Goal: Check status: Check status

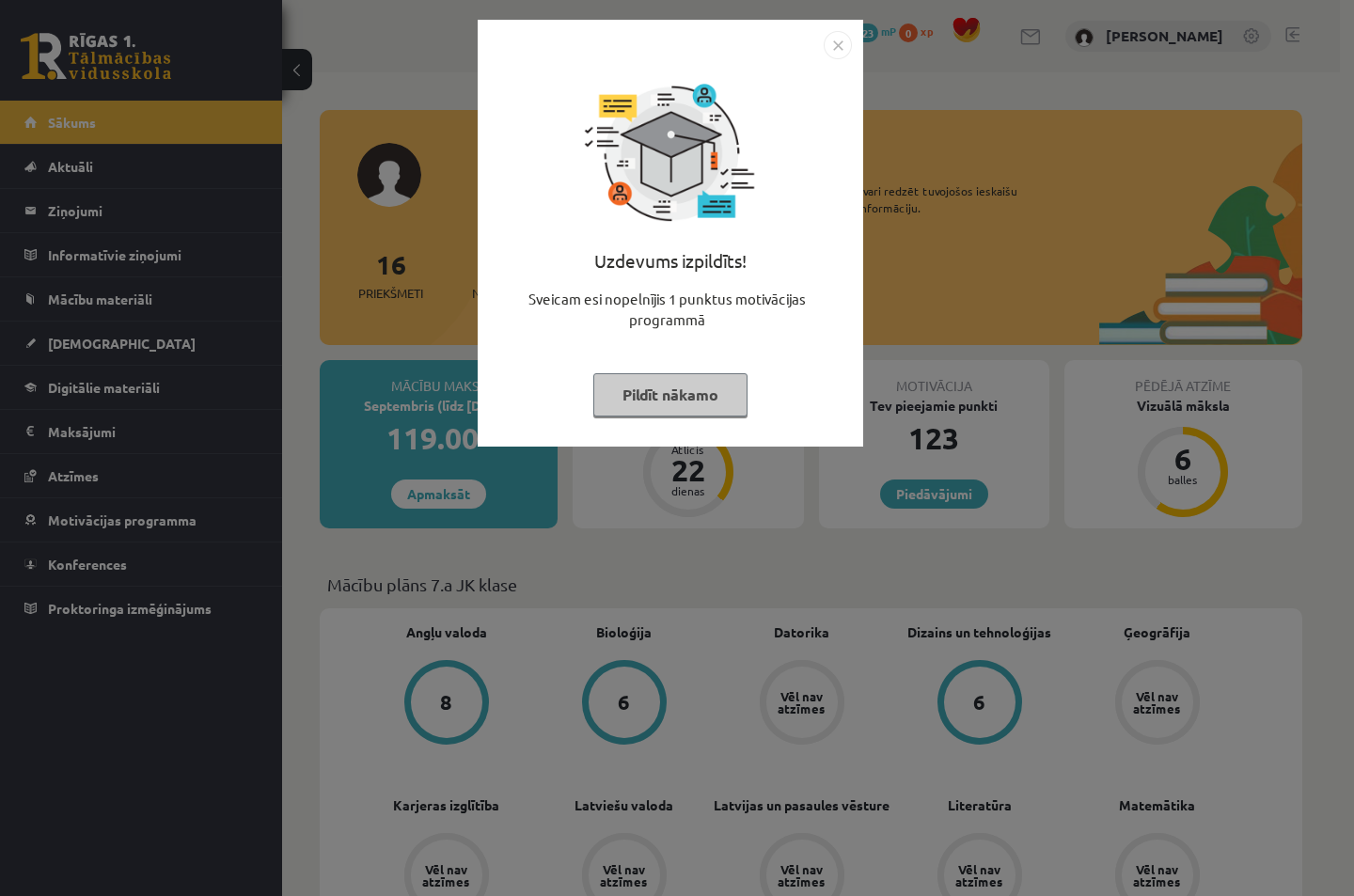
click at [837, 41] on img "Close" at bounding box center [838, 45] width 29 height 29
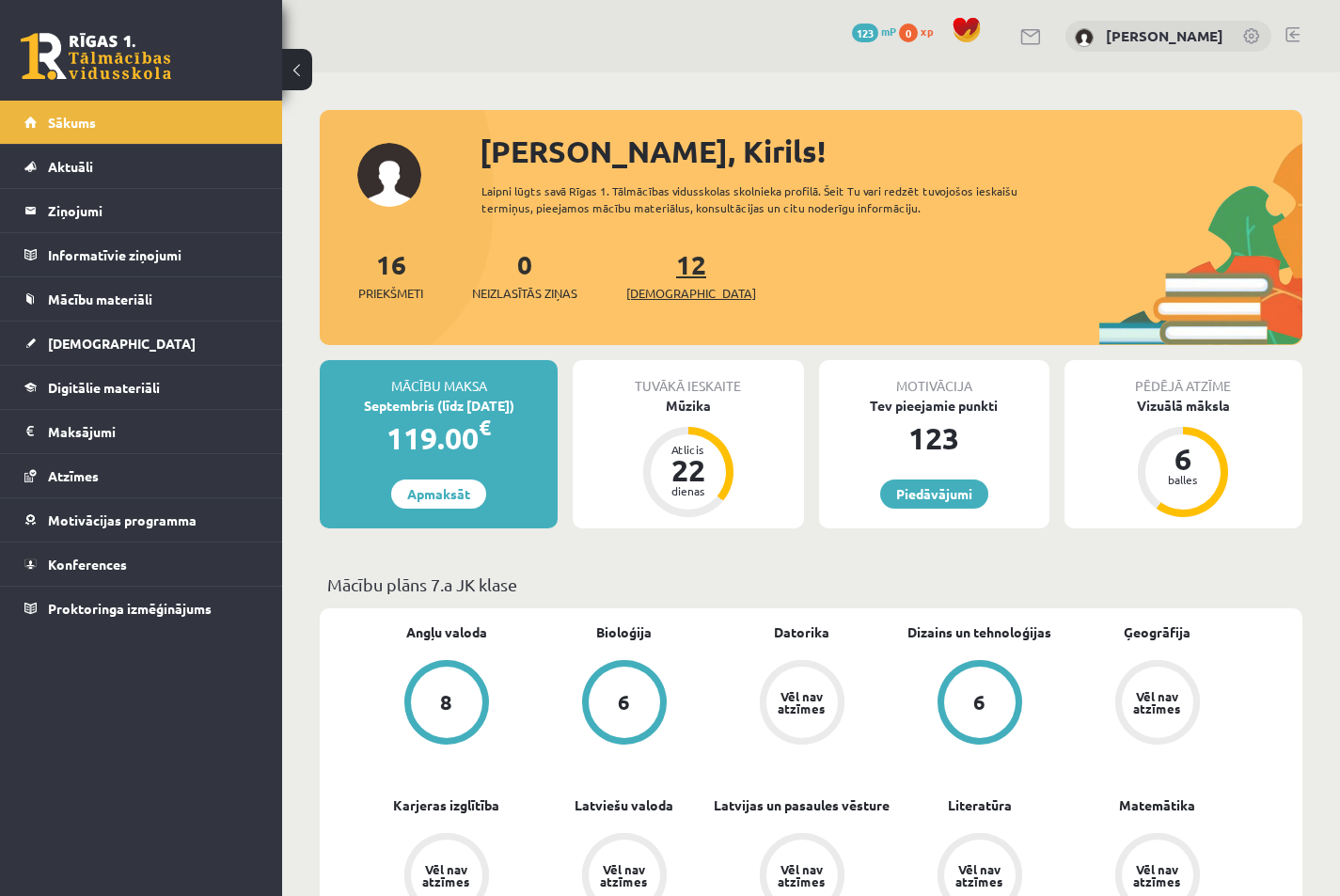
click at [669, 265] on link "12 Ieskaites" at bounding box center [690, 275] width 130 height 55
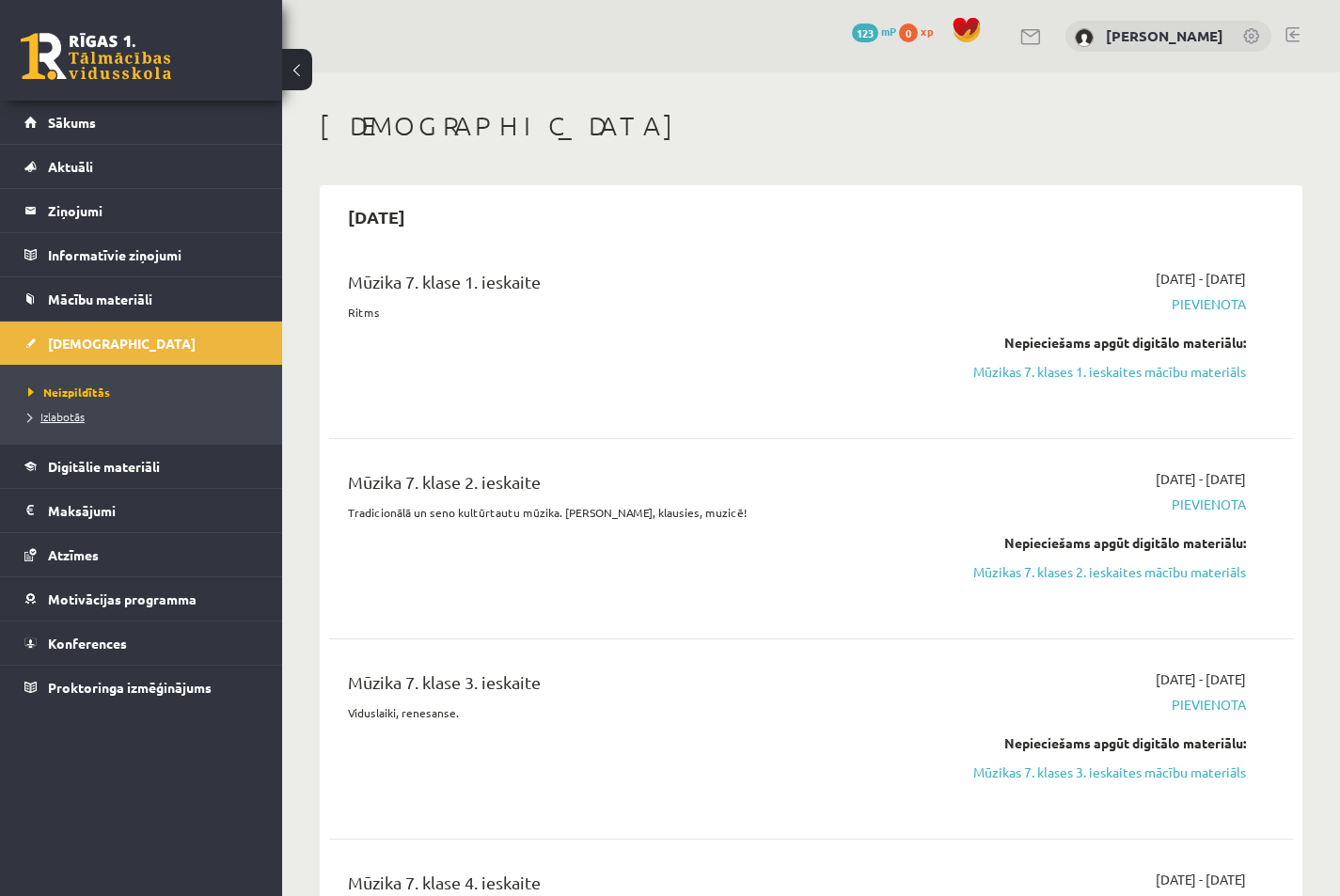
click at [106, 417] on link "Izlabotās" at bounding box center [146, 416] width 235 height 17
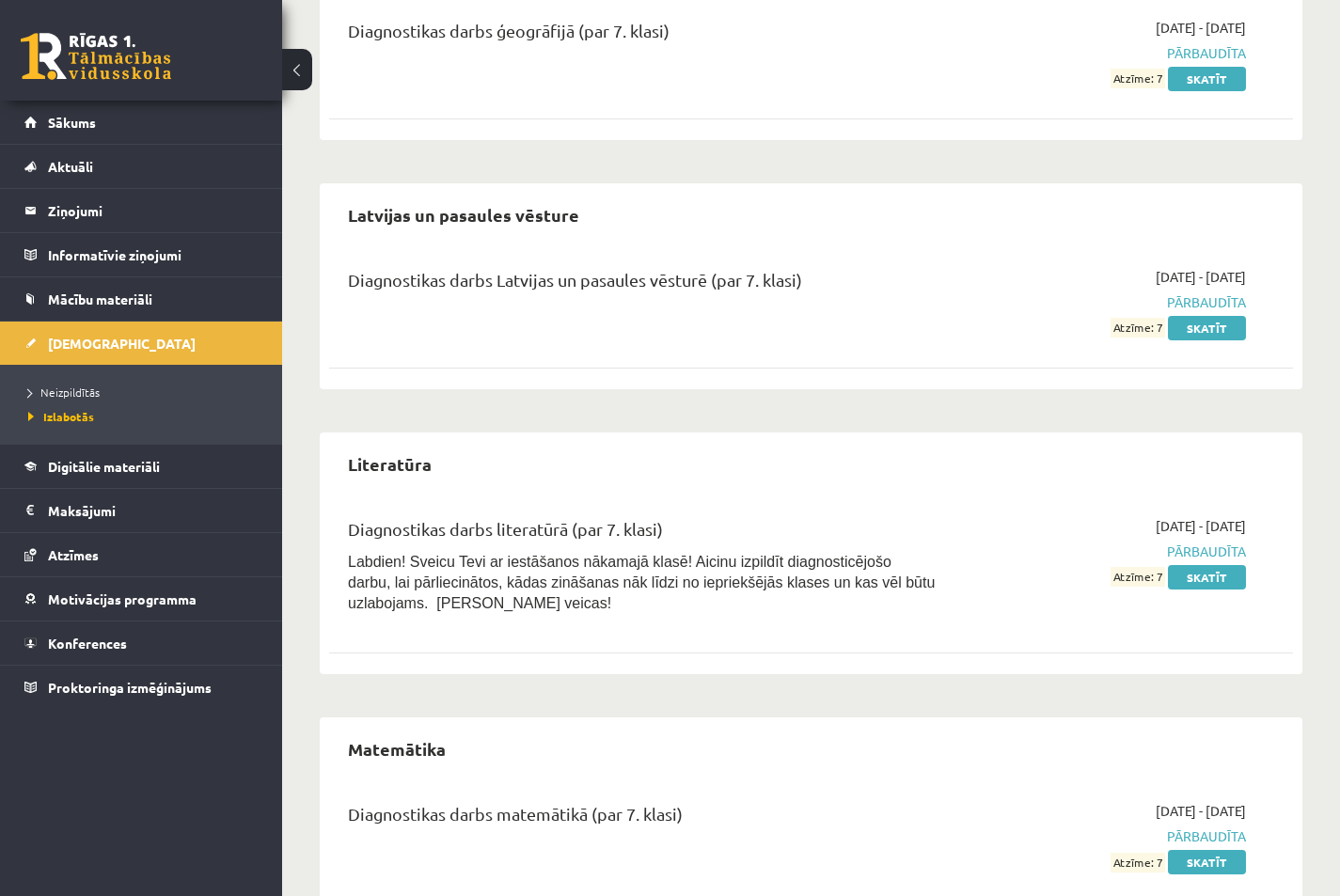
scroll to position [501, 0]
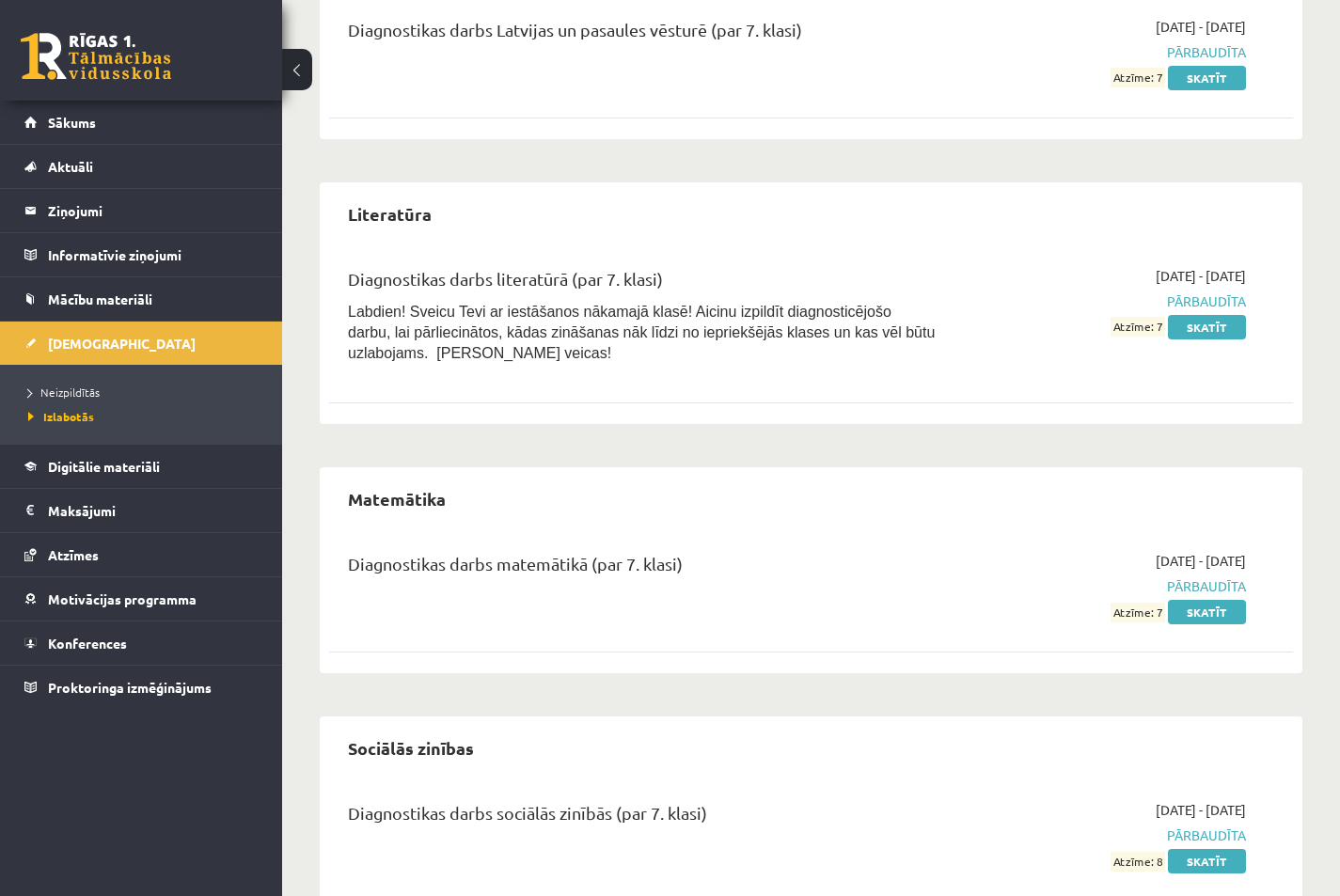
click at [692, 540] on div "Diagnostikas darbs matemātikā (par 7. klasi) [DATE] - [DATE] Pārbaudīta Atzīme:…" at bounding box center [811, 585] width 963 height 108
click at [712, 582] on div "Diagnostikas darbs matemātikā (par 7. klasi)" at bounding box center [643, 568] width 589 height 35
click at [1140, 611] on span "Atzīme: 7" at bounding box center [1137, 612] width 54 height 20
click at [1206, 605] on link "Skatīt" at bounding box center [1206, 612] width 78 height 25
